Goal: Transaction & Acquisition: Subscribe to service/newsletter

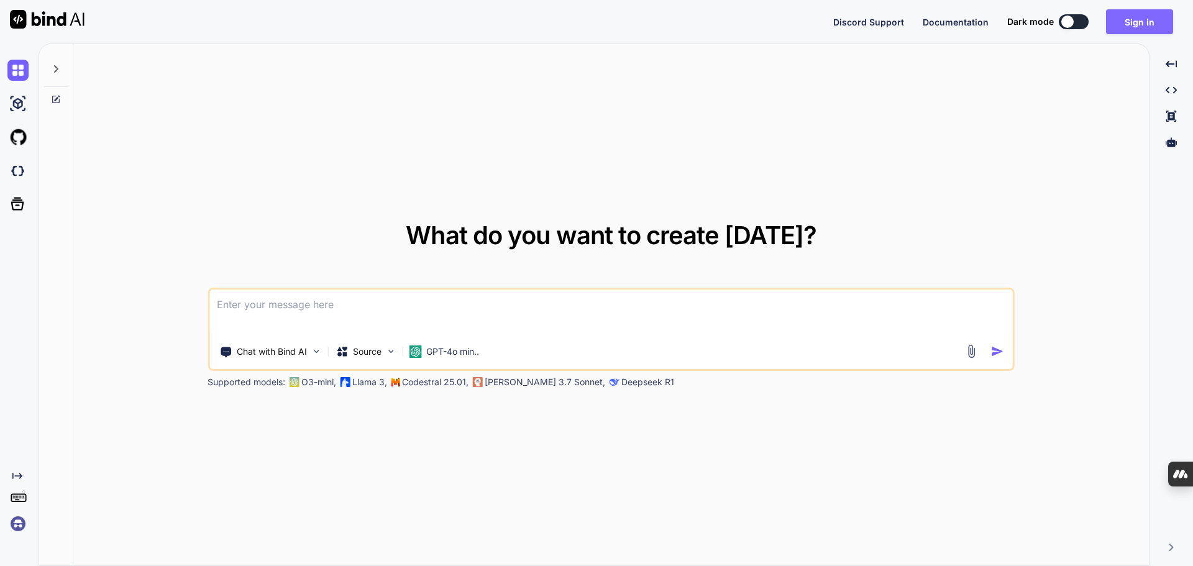
click at [1132, 22] on button "Sign in" at bounding box center [1139, 21] width 67 height 25
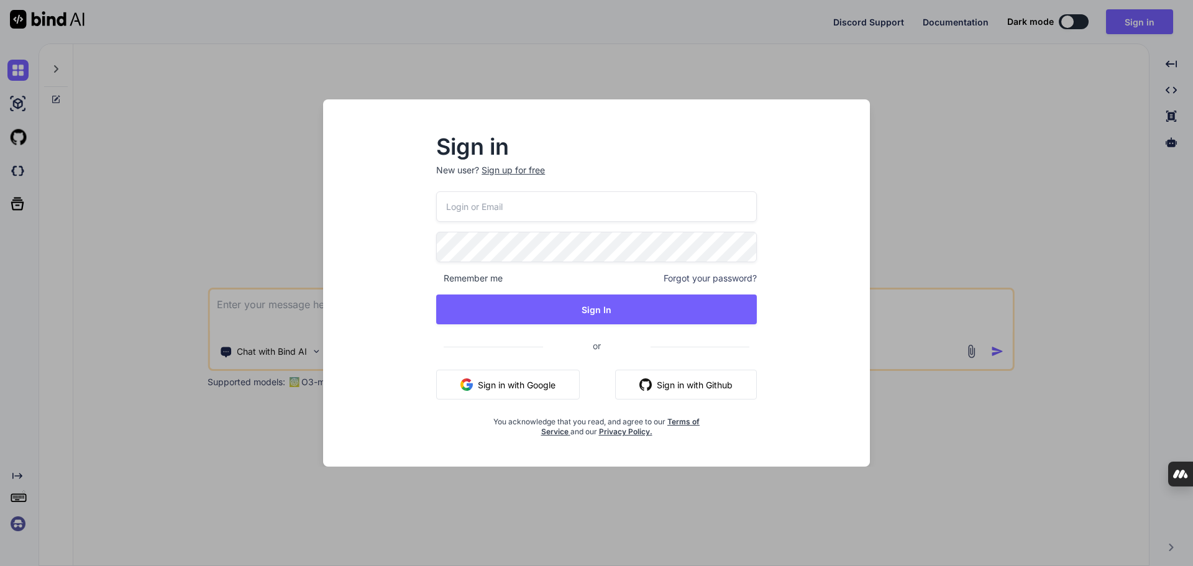
click at [522, 391] on button "Sign in with Google" at bounding box center [508, 385] width 144 height 30
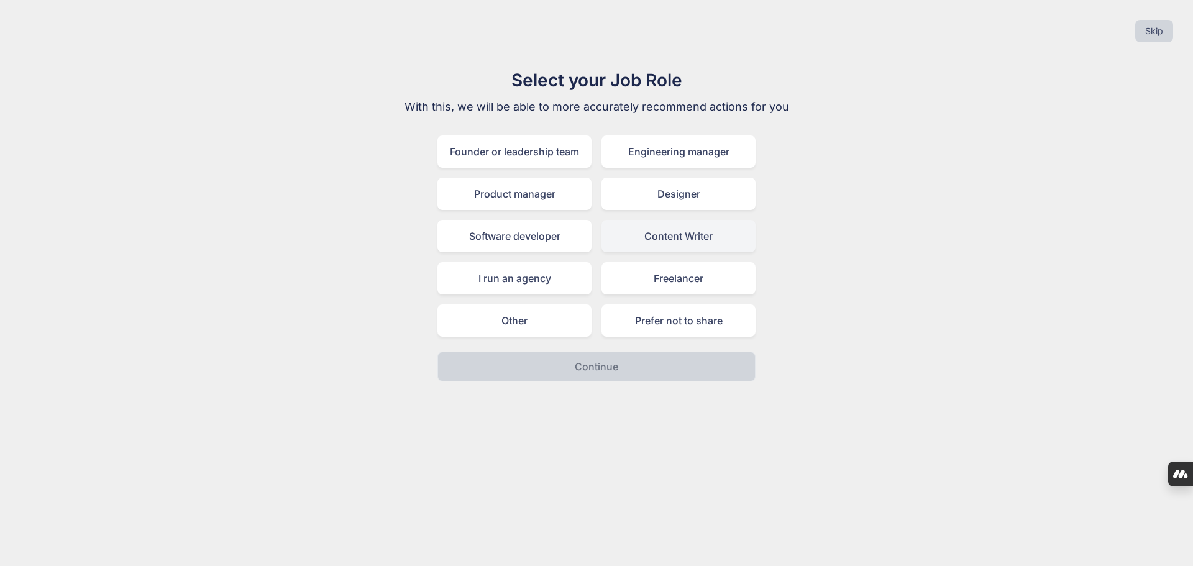
click at [664, 237] on div "Content Writer" at bounding box center [679, 236] width 154 height 32
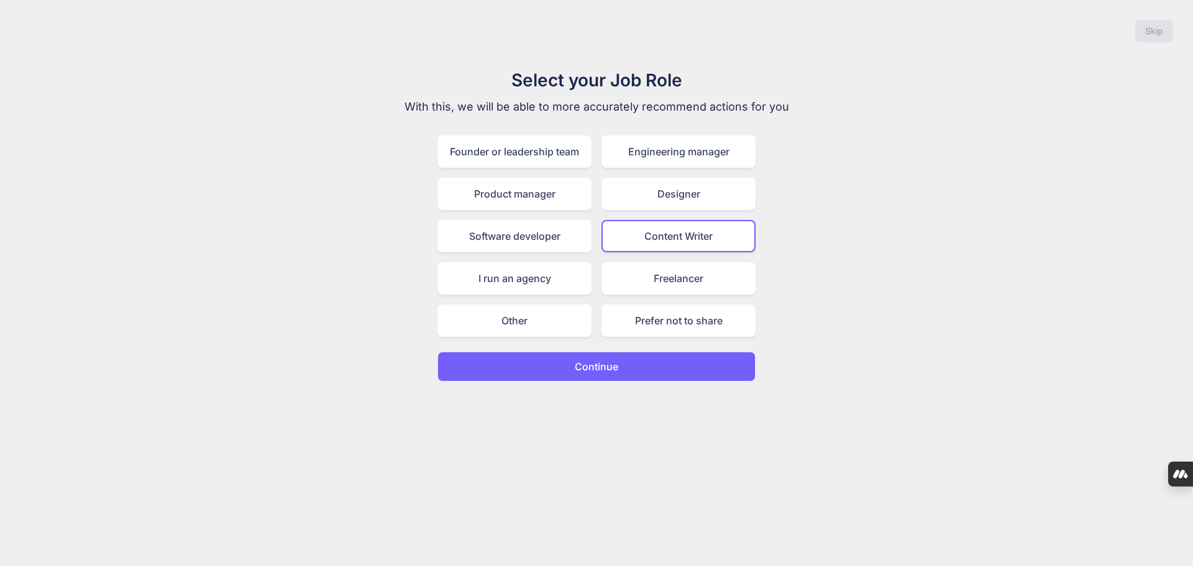
click at [595, 367] on p "Continue" at bounding box center [596, 366] width 43 height 15
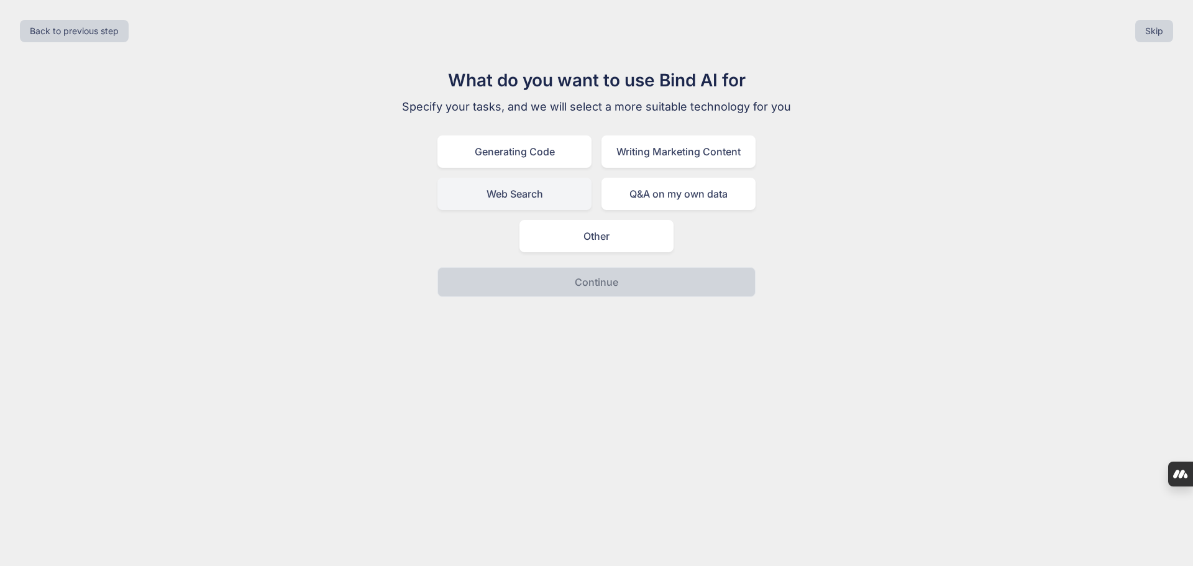
click at [529, 208] on div "Web Search" at bounding box center [514, 194] width 154 height 32
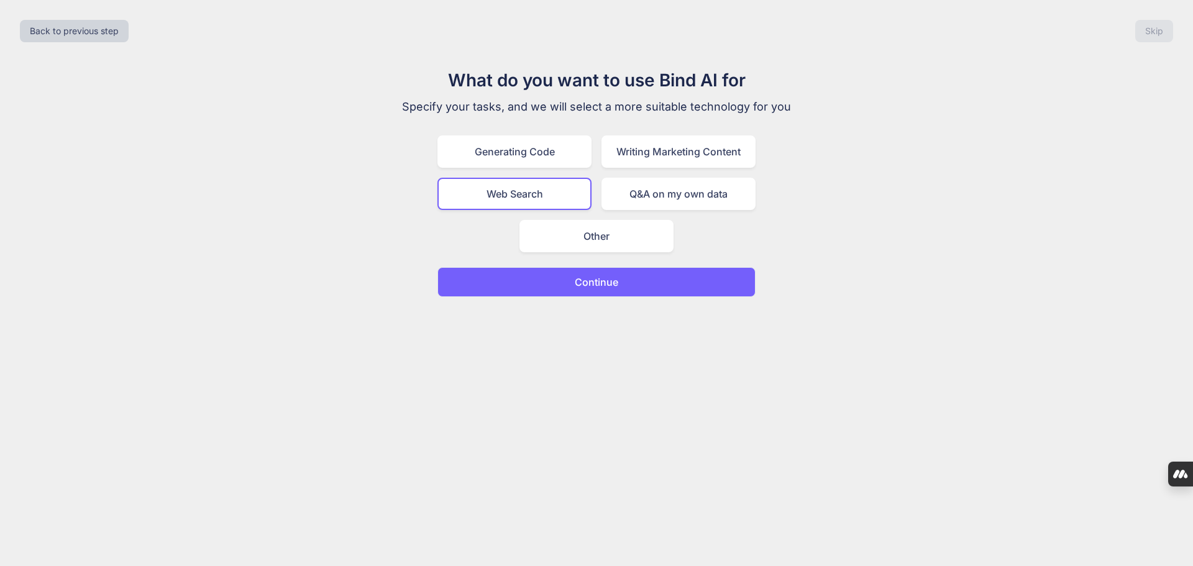
click at [603, 283] on p "Continue" at bounding box center [596, 282] width 43 height 15
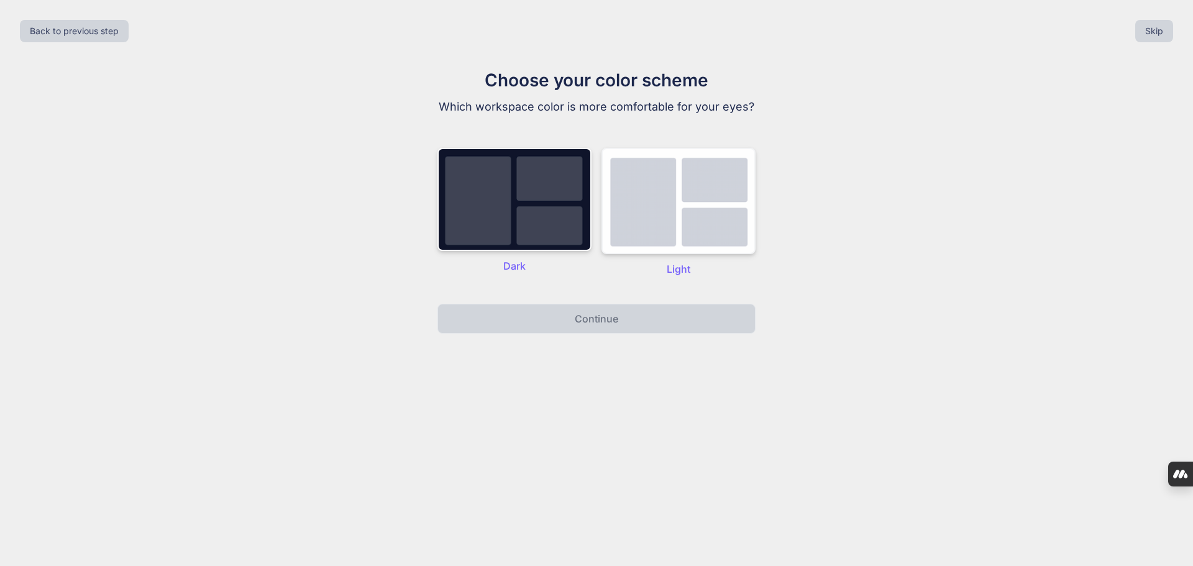
click at [636, 231] on img at bounding box center [679, 201] width 154 height 106
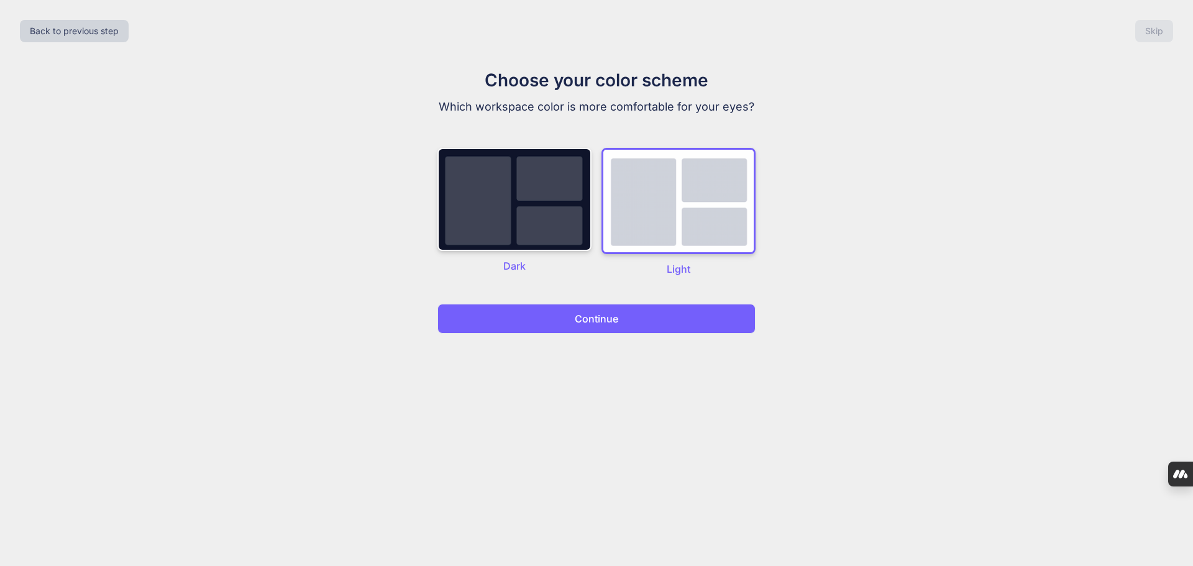
click at [591, 322] on p "Continue" at bounding box center [596, 318] width 43 height 15
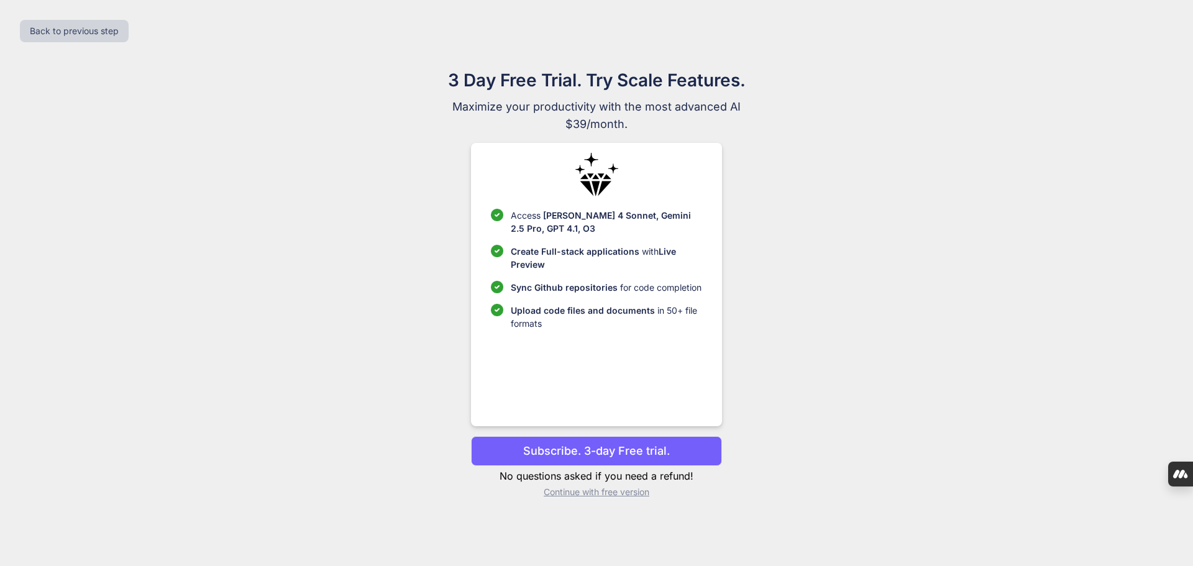
click at [566, 493] on p "Continue with free version" at bounding box center [596, 492] width 250 height 12
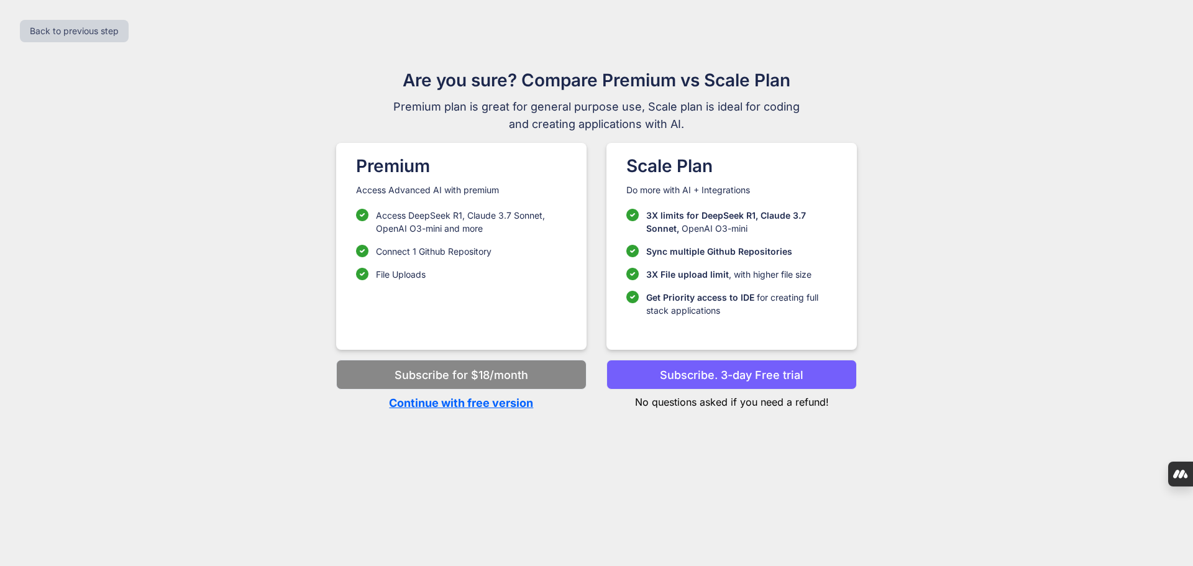
click at [460, 397] on p "Continue with free version" at bounding box center [461, 403] width 250 height 17
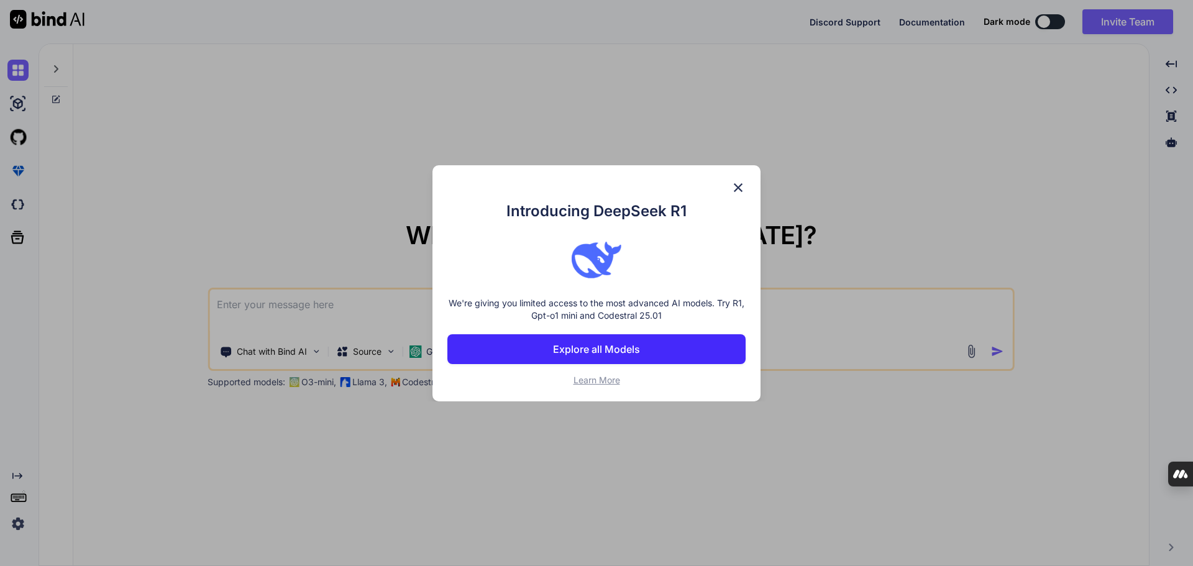
click at [734, 195] on div "Introducing DeepSeek R1 We're giving you limited access to the most advanced AI…" at bounding box center [597, 283] width 328 height 236
click at [739, 187] on img at bounding box center [738, 187] width 15 height 15
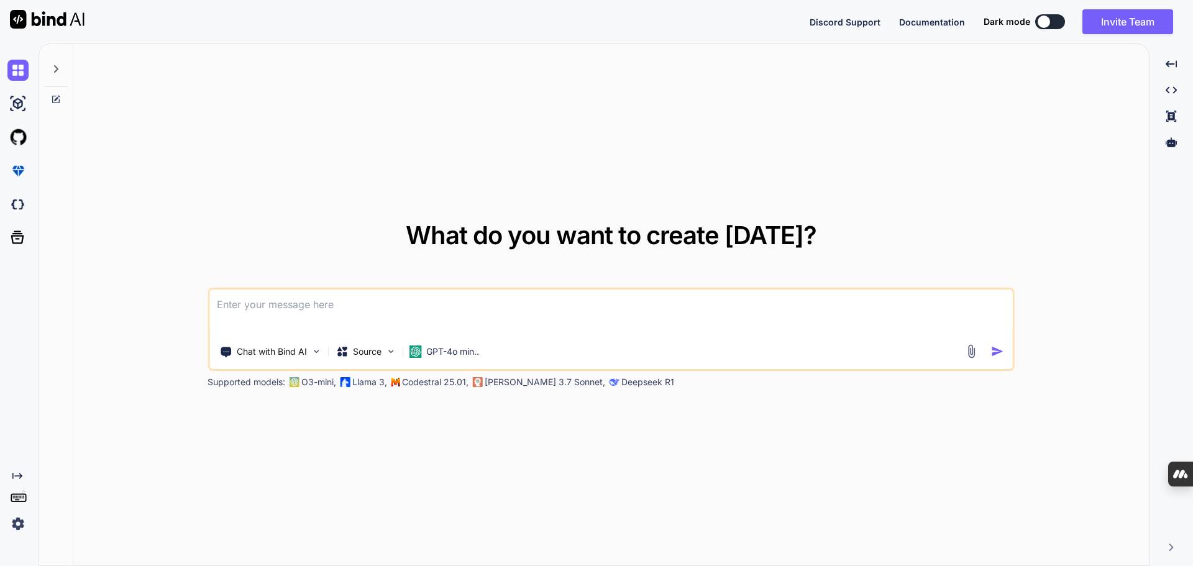
click at [14, 527] on img at bounding box center [17, 523] width 21 height 21
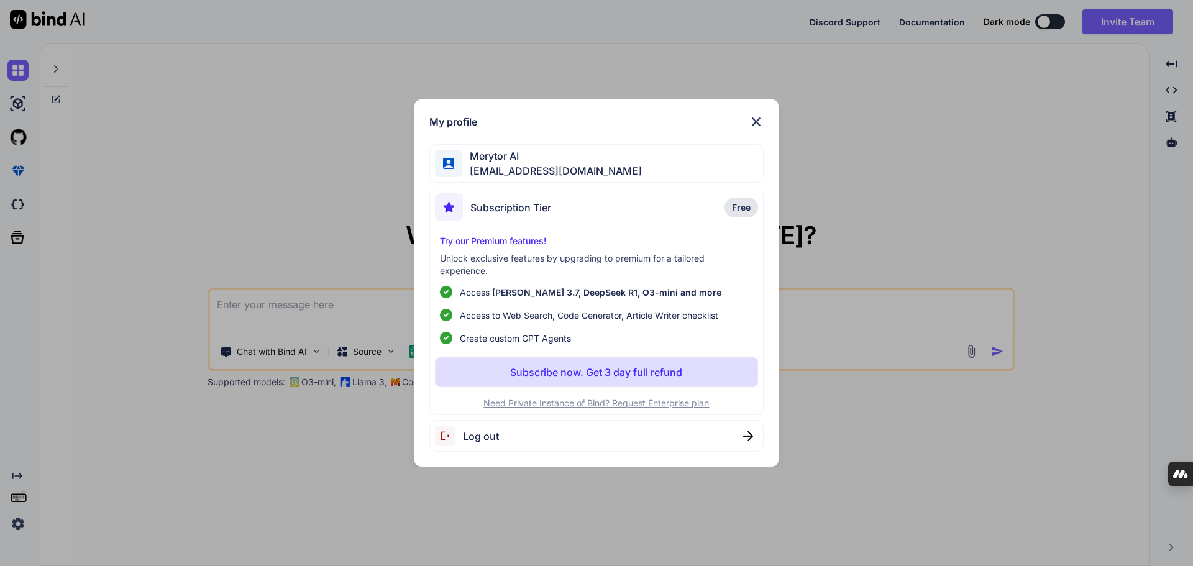
click at [485, 508] on div "My profile Merytor AI [EMAIL_ADDRESS][DOMAIN_NAME] Subscription Tier Free Try o…" at bounding box center [596, 283] width 1193 height 566
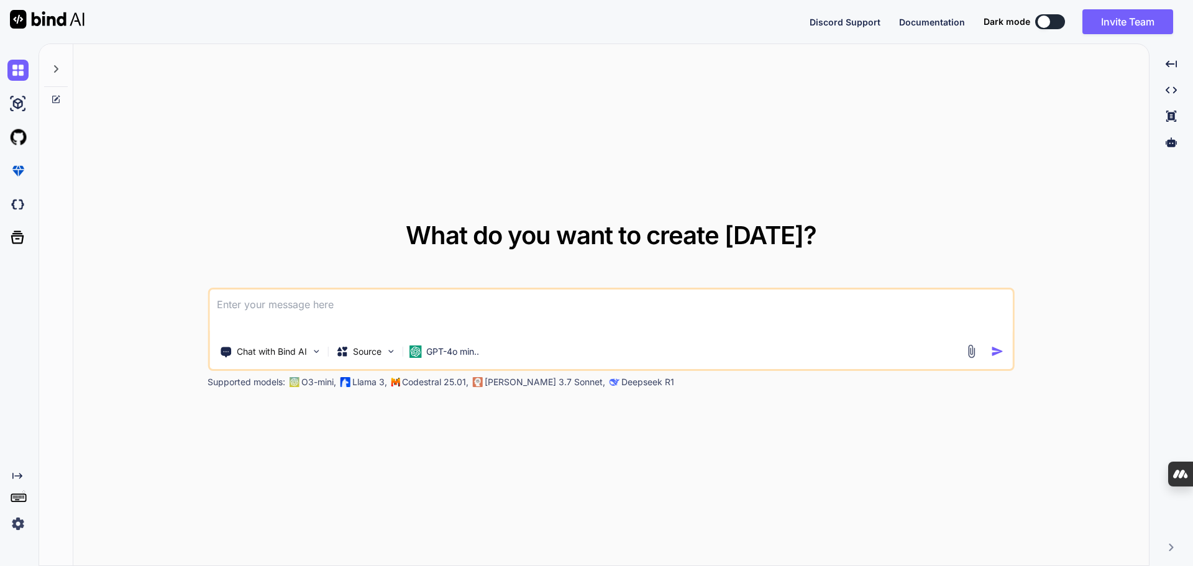
click at [14, 527] on img at bounding box center [17, 523] width 21 height 21
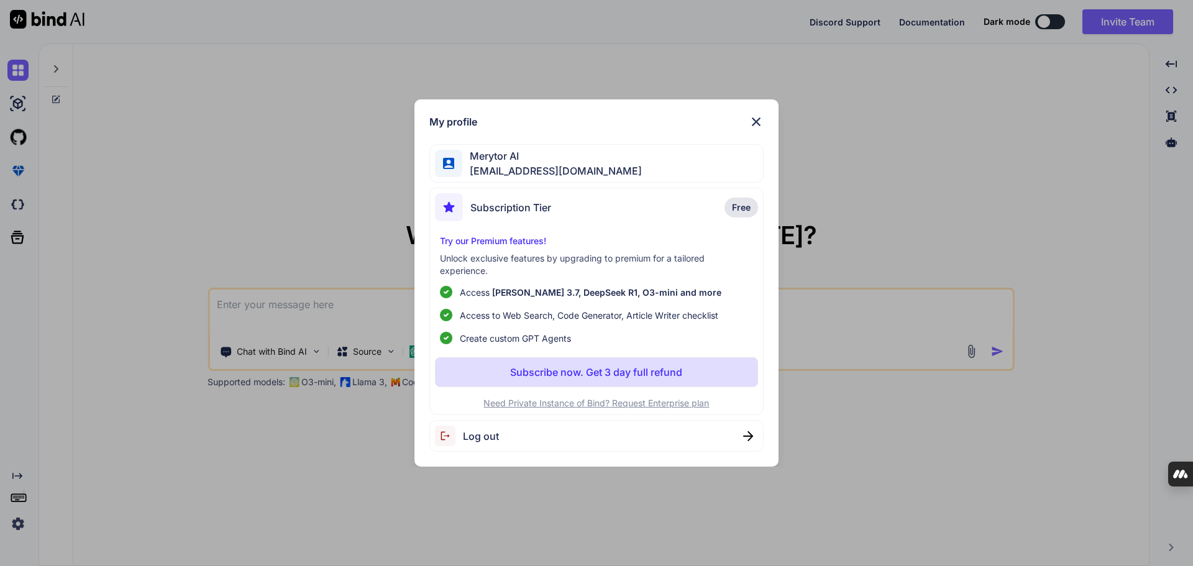
click at [560, 370] on p "Subscribe now. Get 3 day full refund" at bounding box center [596, 372] width 172 height 15
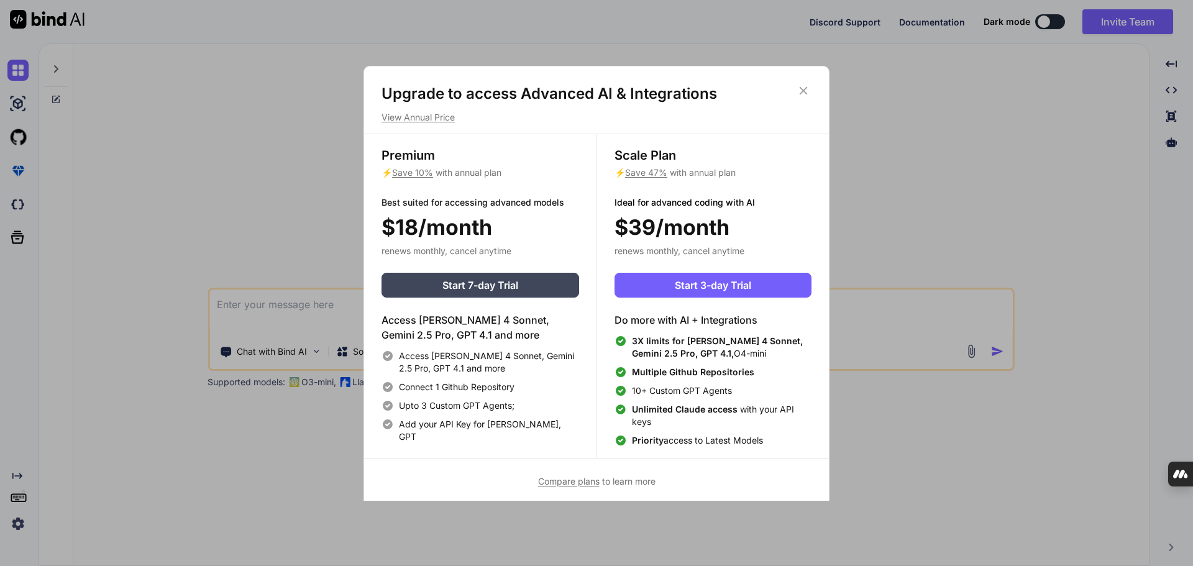
click at [419, 123] on p "View Annual Price" at bounding box center [597, 117] width 430 height 12
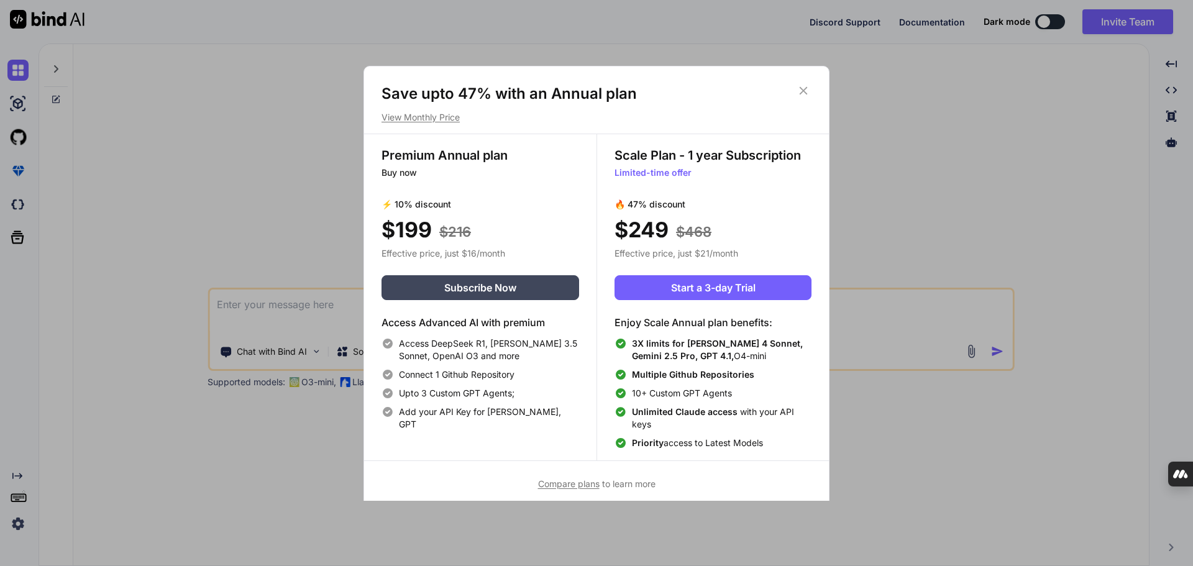
click at [804, 91] on icon at bounding box center [804, 90] width 8 height 8
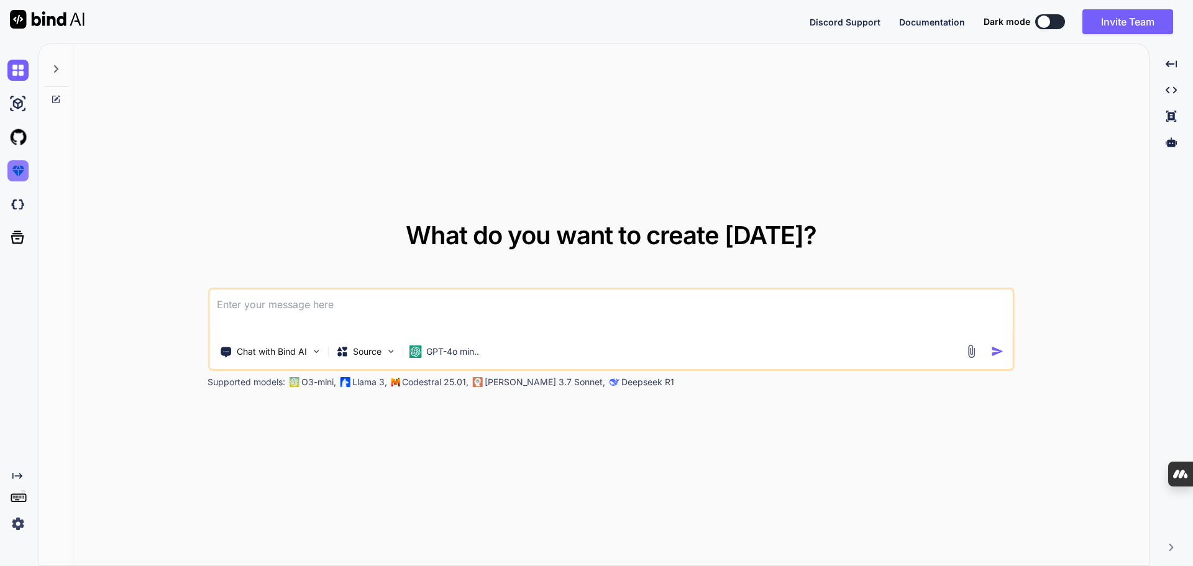
click at [20, 173] on img at bounding box center [17, 170] width 21 height 21
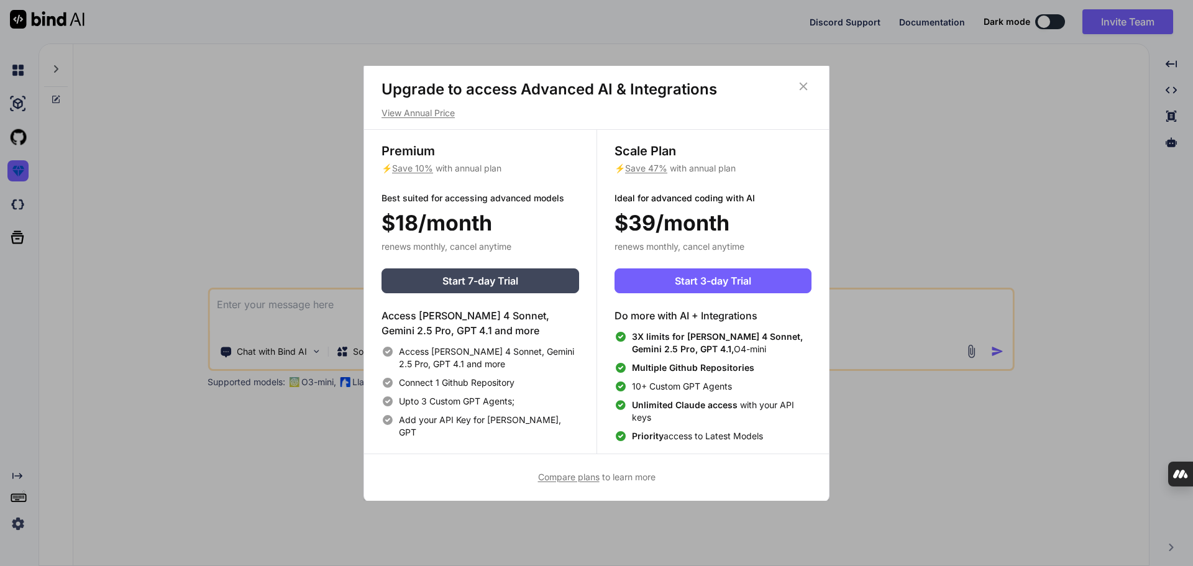
scroll to position [6, 0]
click at [646, 166] on span "Save 47%" at bounding box center [646, 167] width 42 height 11
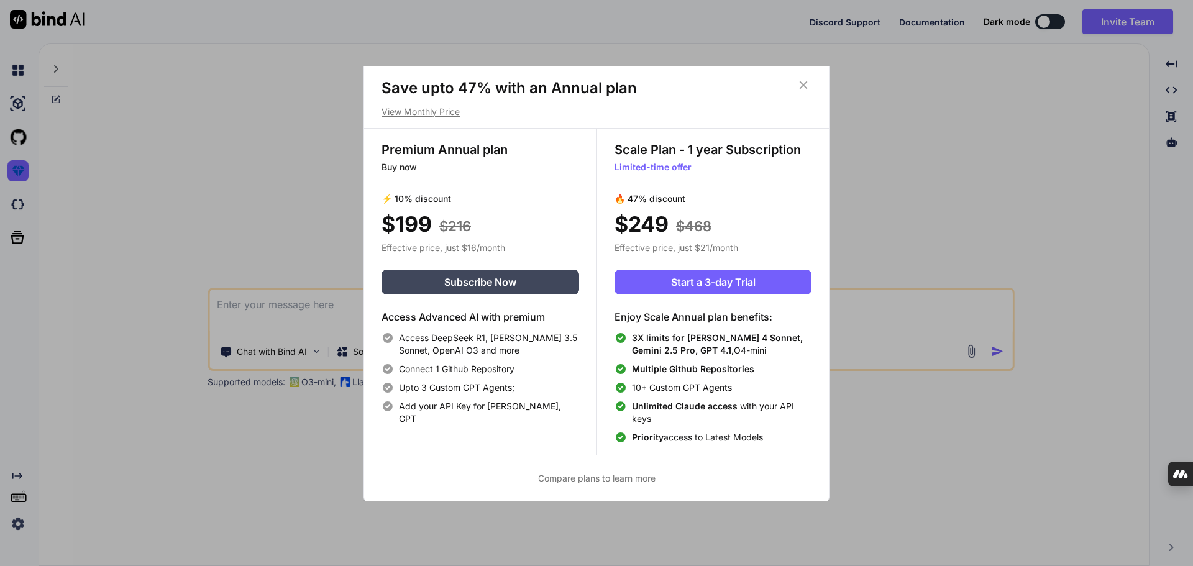
click at [552, 475] on span "Compare plans" at bounding box center [569, 478] width 62 height 11
click at [807, 82] on icon at bounding box center [804, 85] width 14 height 14
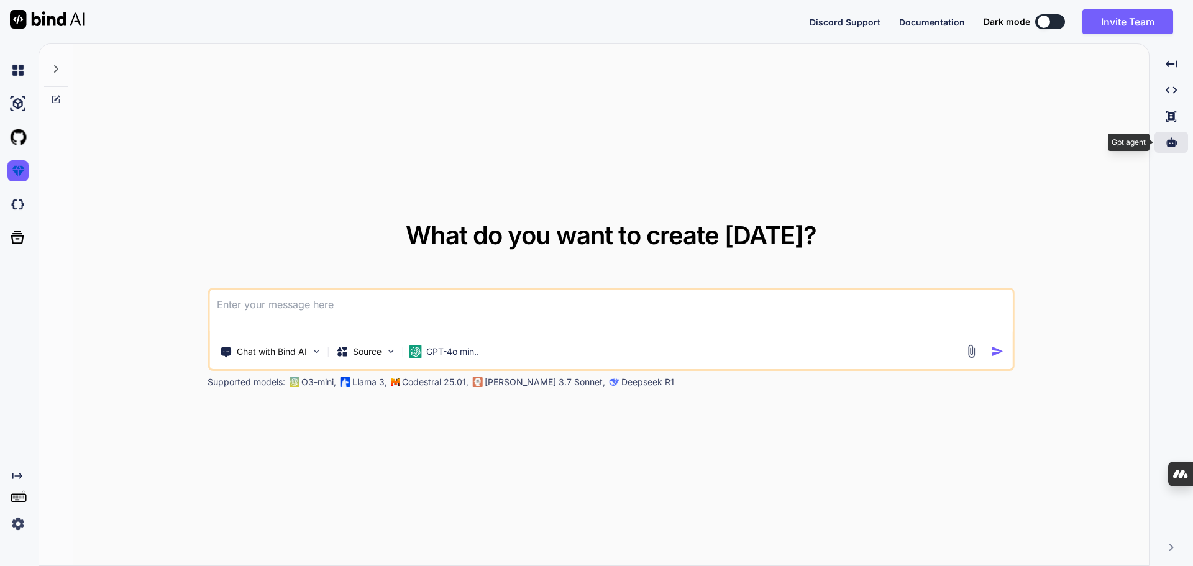
click at [1171, 144] on icon at bounding box center [1171, 142] width 11 height 11
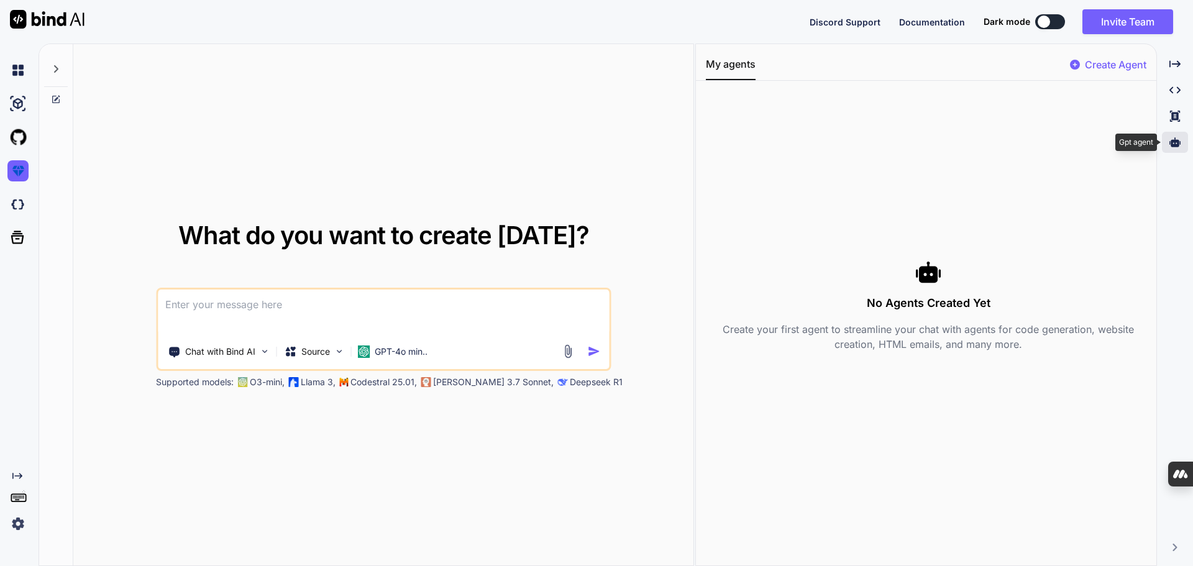
click at [1184, 142] on div at bounding box center [1175, 142] width 26 height 21
